Goal: Information Seeking & Learning: Check status

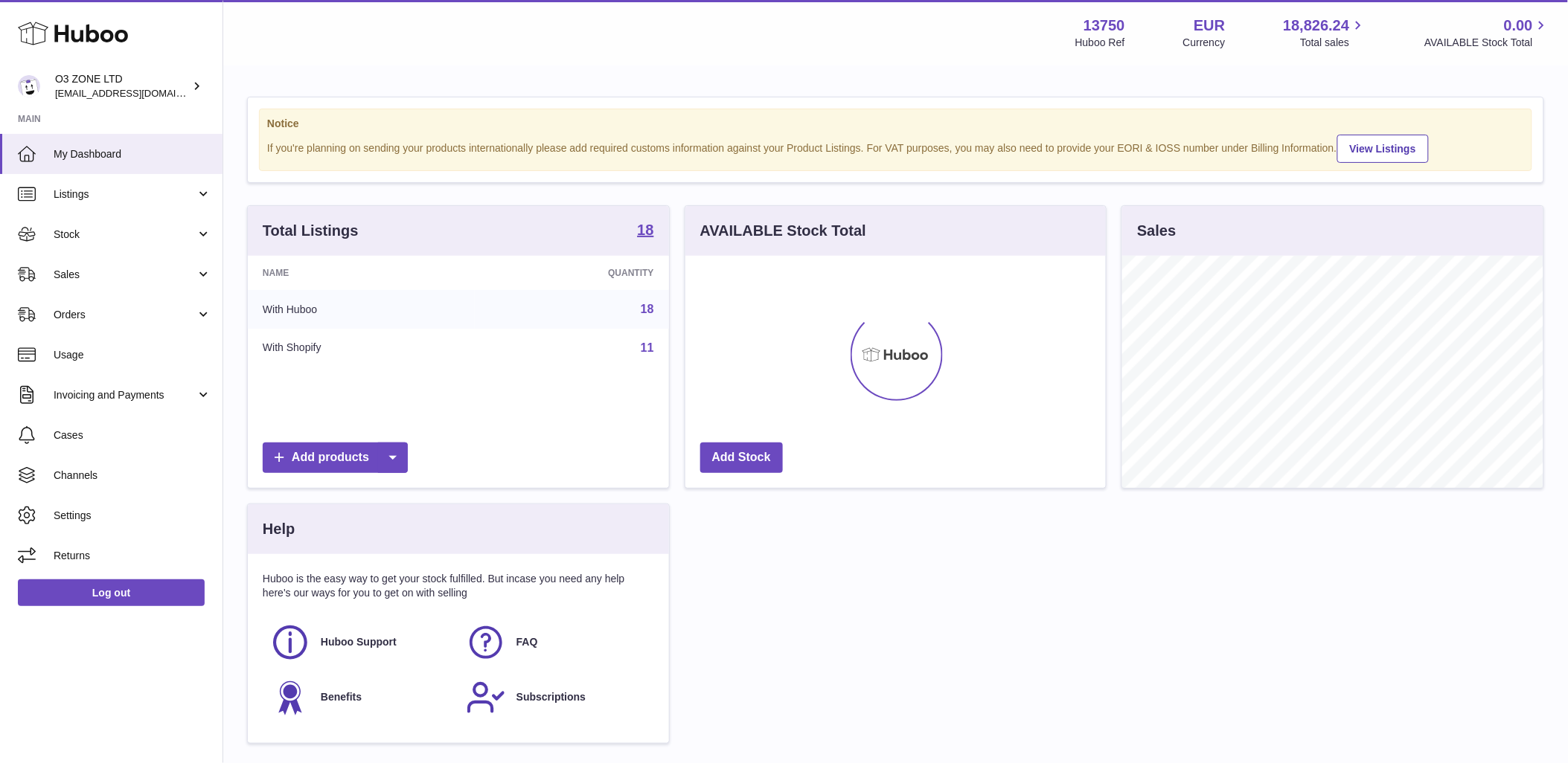
scroll to position [232, 421]
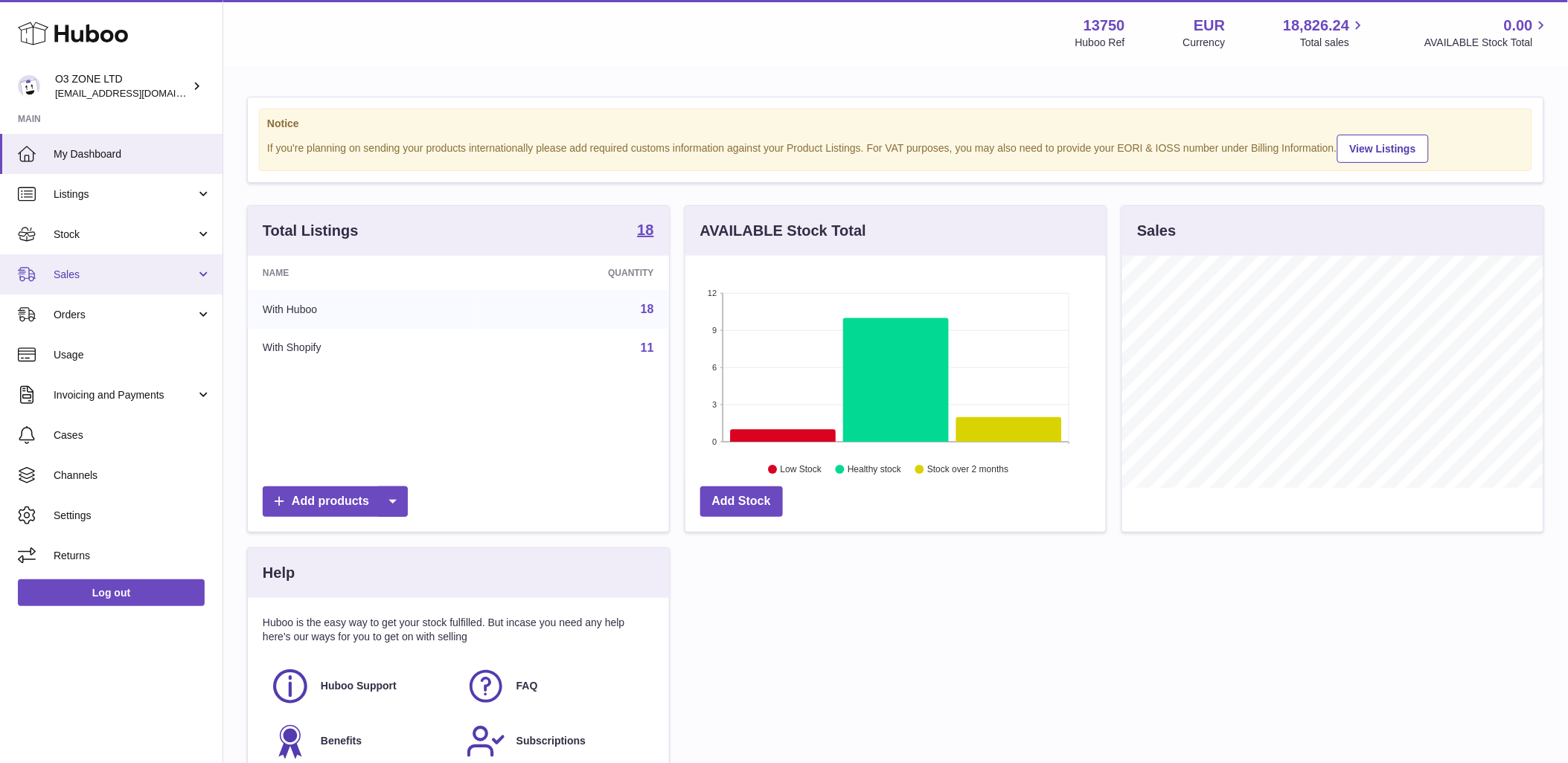
click at [87, 262] on link "Sales" at bounding box center [111, 274] width 222 height 40
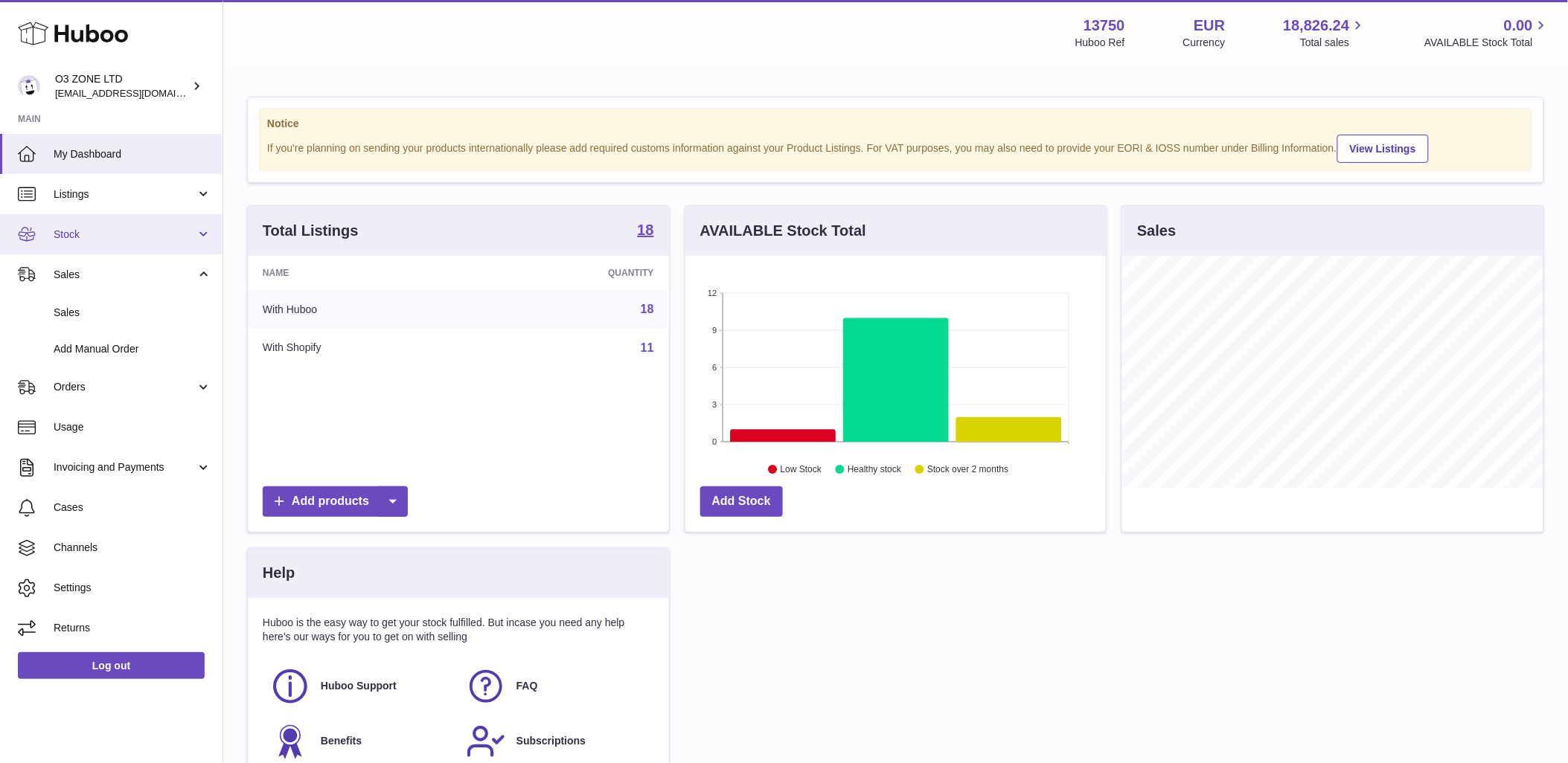
click at [91, 222] on link "Stock" at bounding box center [111, 234] width 222 height 40
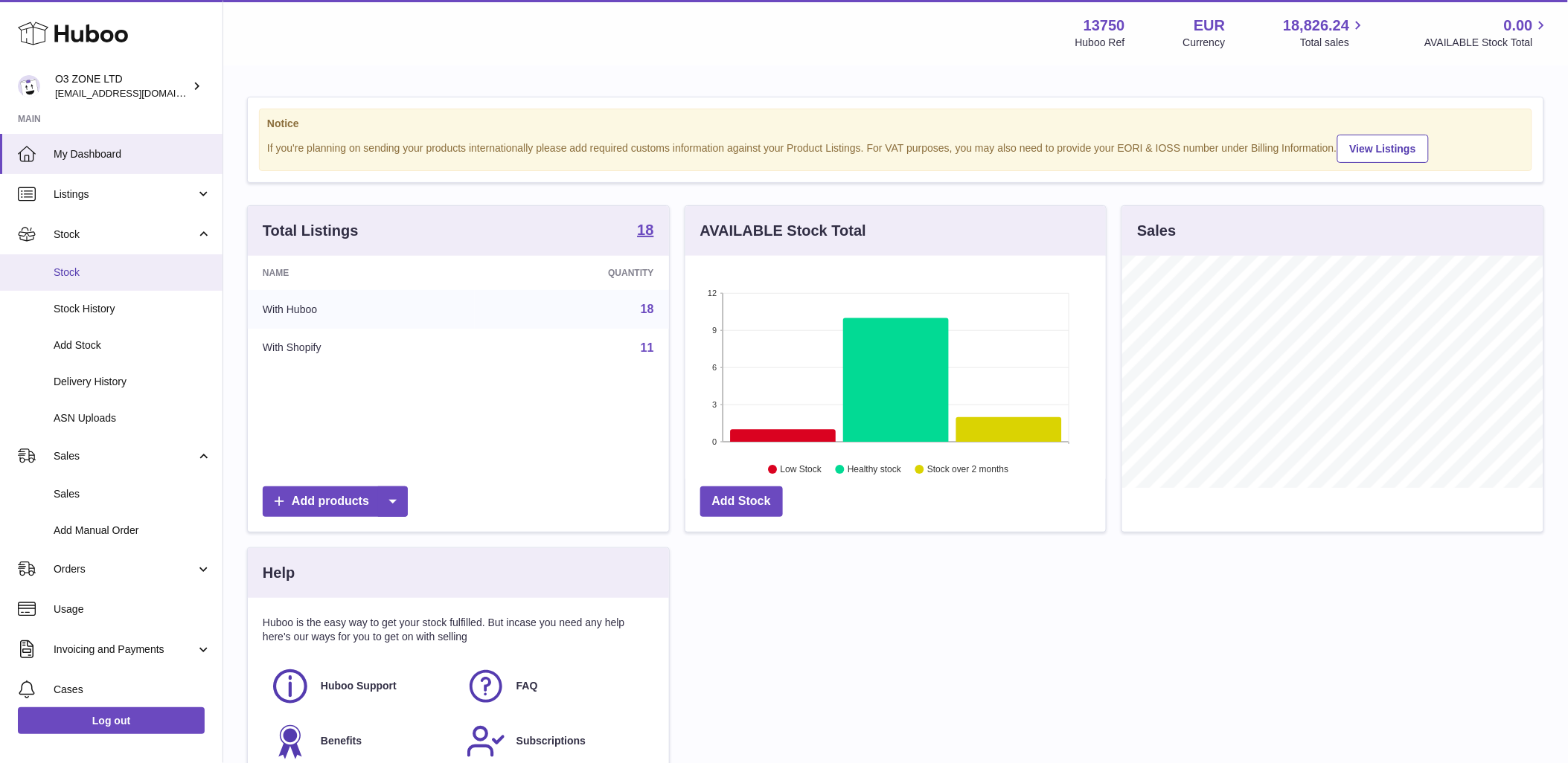
click at [80, 271] on span "Stock" at bounding box center [132, 272] width 157 height 14
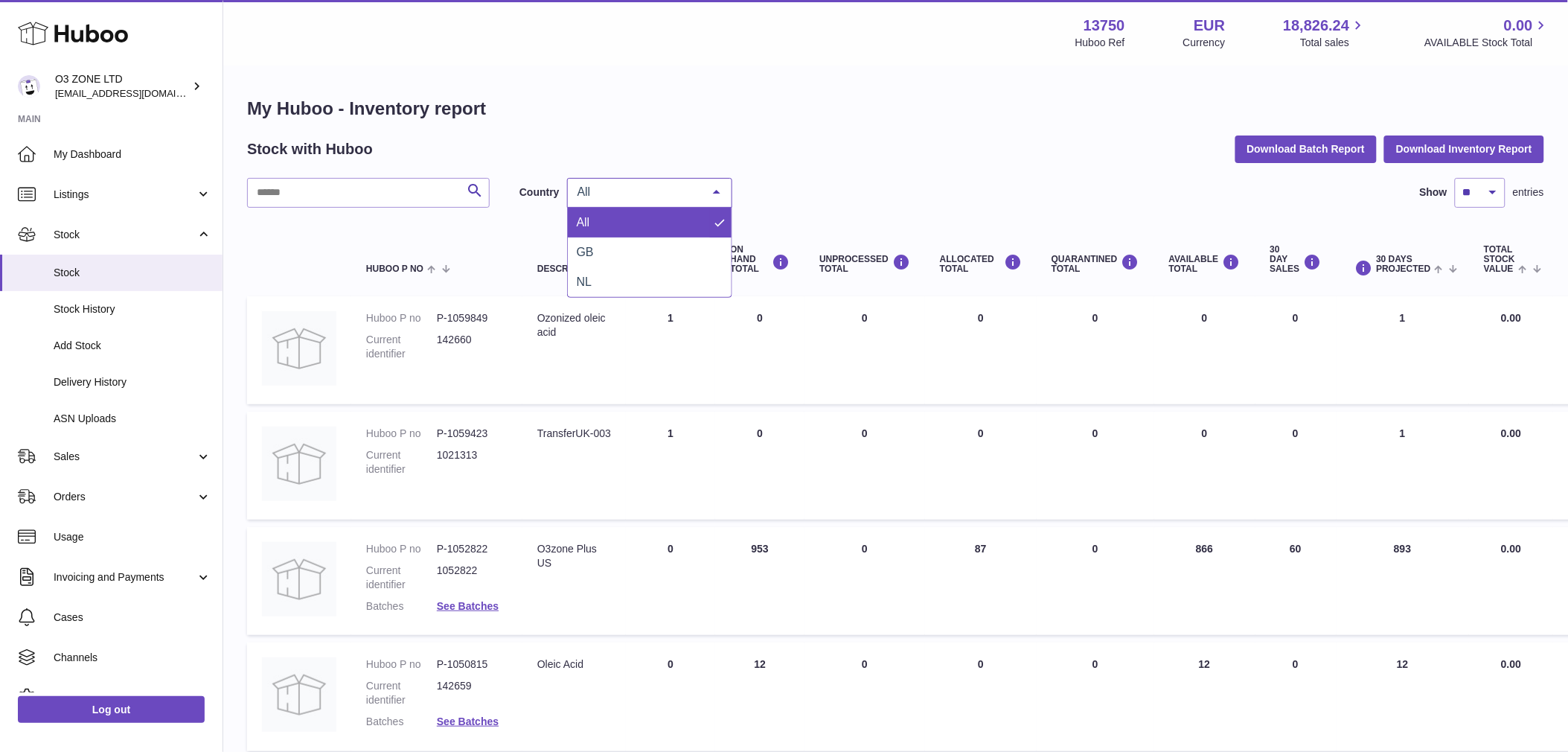
click at [612, 184] on span "All" at bounding box center [637, 192] width 128 height 15
click at [590, 258] on span "GB" at bounding box center [649, 252] width 164 height 30
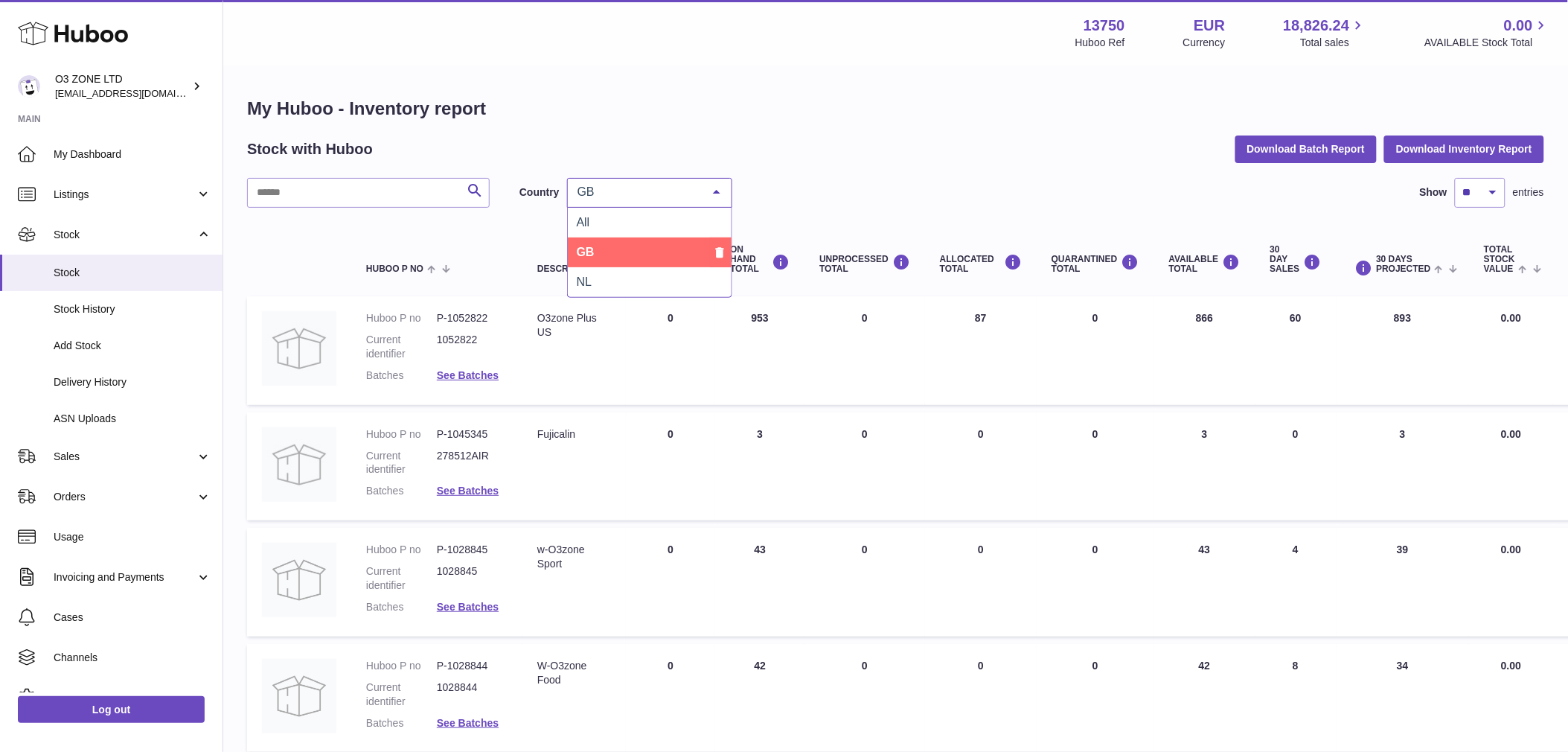
click at [621, 201] on div "GB" at bounding box center [650, 192] width 165 height 30
drag, startPoint x: 603, startPoint y: 272, endPoint x: 620, endPoint y: 287, distance: 22.7
click at [603, 273] on span "NL" at bounding box center [649, 282] width 164 height 30
drag, startPoint x: 984, startPoint y: 123, endPoint x: 952, endPoint y: 123, distance: 32.0
